Goal: Check status

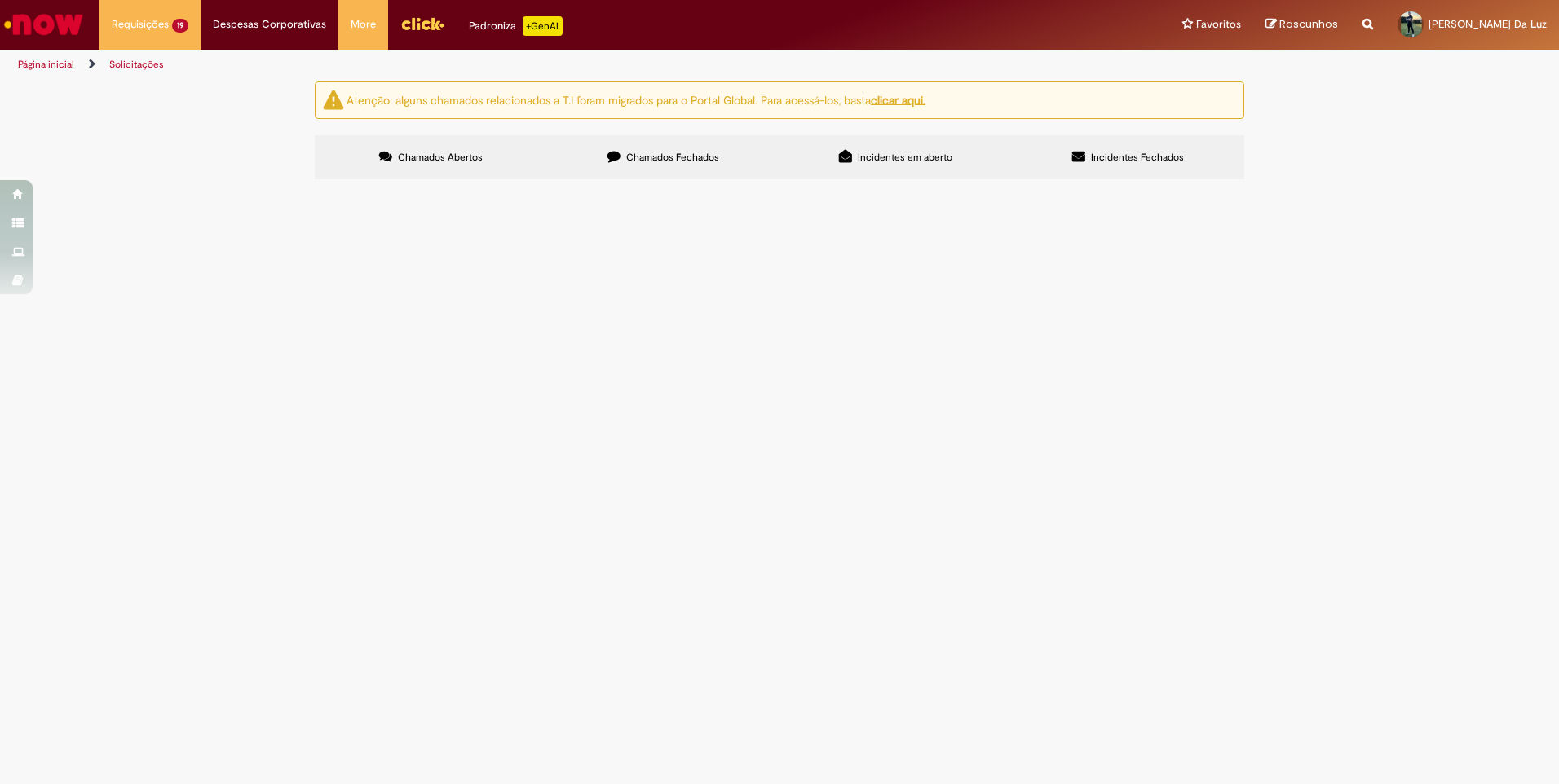
click at [0, 0] on span "Aquisição emergencial conforme proposta." at bounding box center [0, 0] width 0 height 0
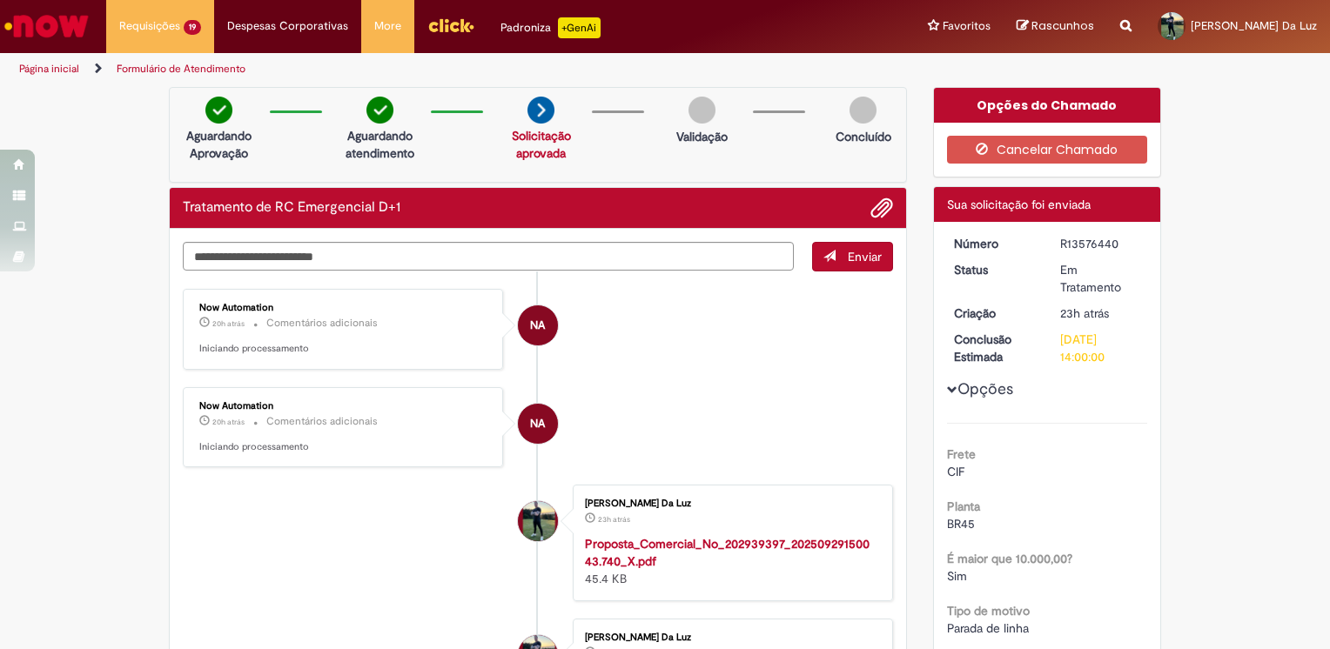
drag, startPoint x: 1093, startPoint y: 359, endPoint x: 1045, endPoint y: 346, distance: 50.5
drag, startPoint x: 1045, startPoint y: 346, endPoint x: 1234, endPoint y: 361, distance: 190.4
